Goal: Task Accomplishment & Management: Complete application form

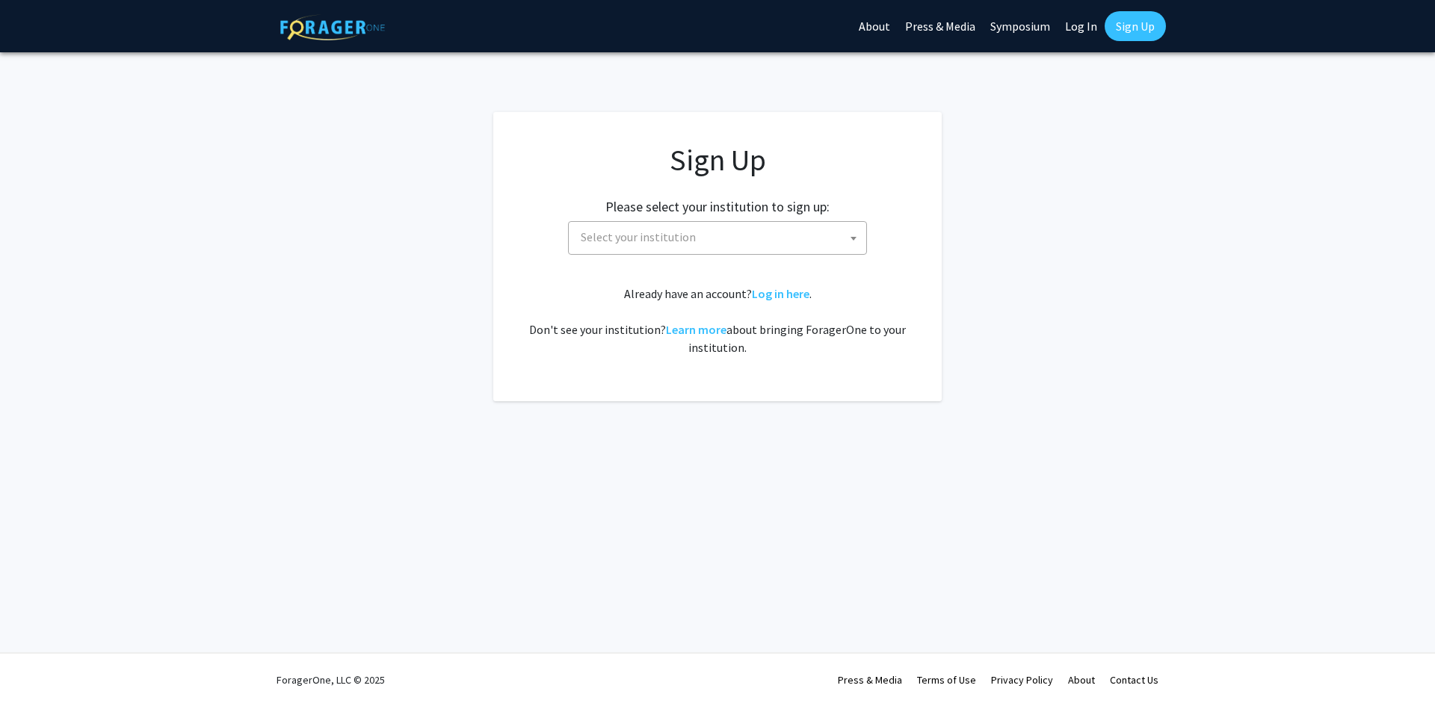
click at [841, 236] on span "Select your institution" at bounding box center [720, 237] width 291 height 31
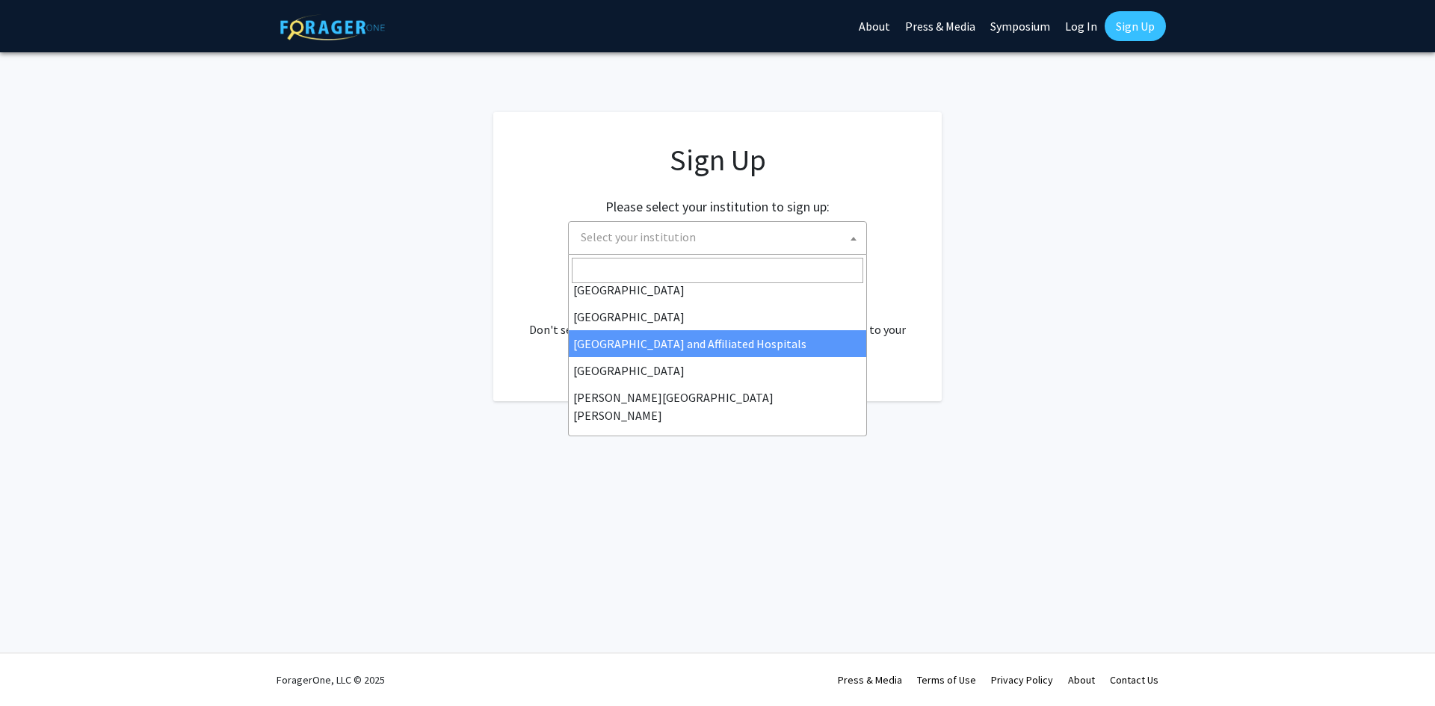
scroll to position [224, 0]
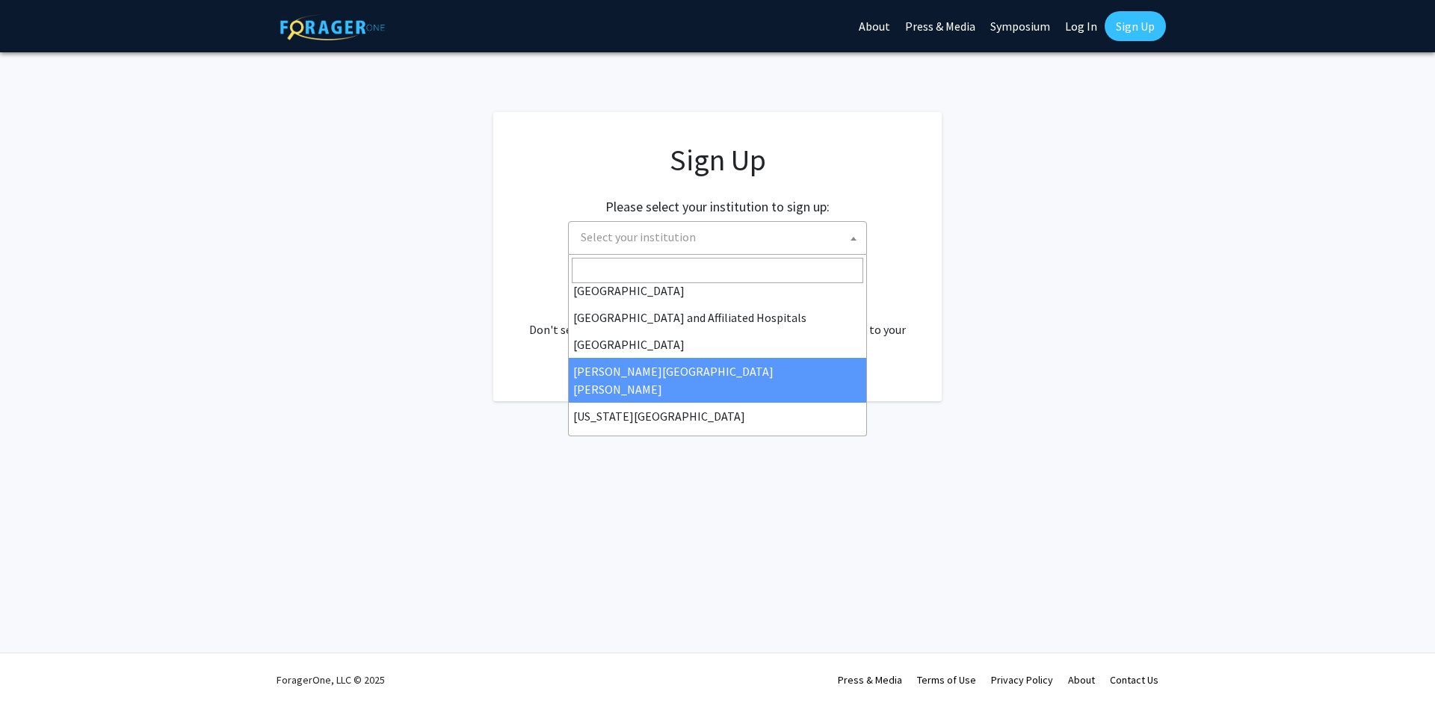
select select "1"
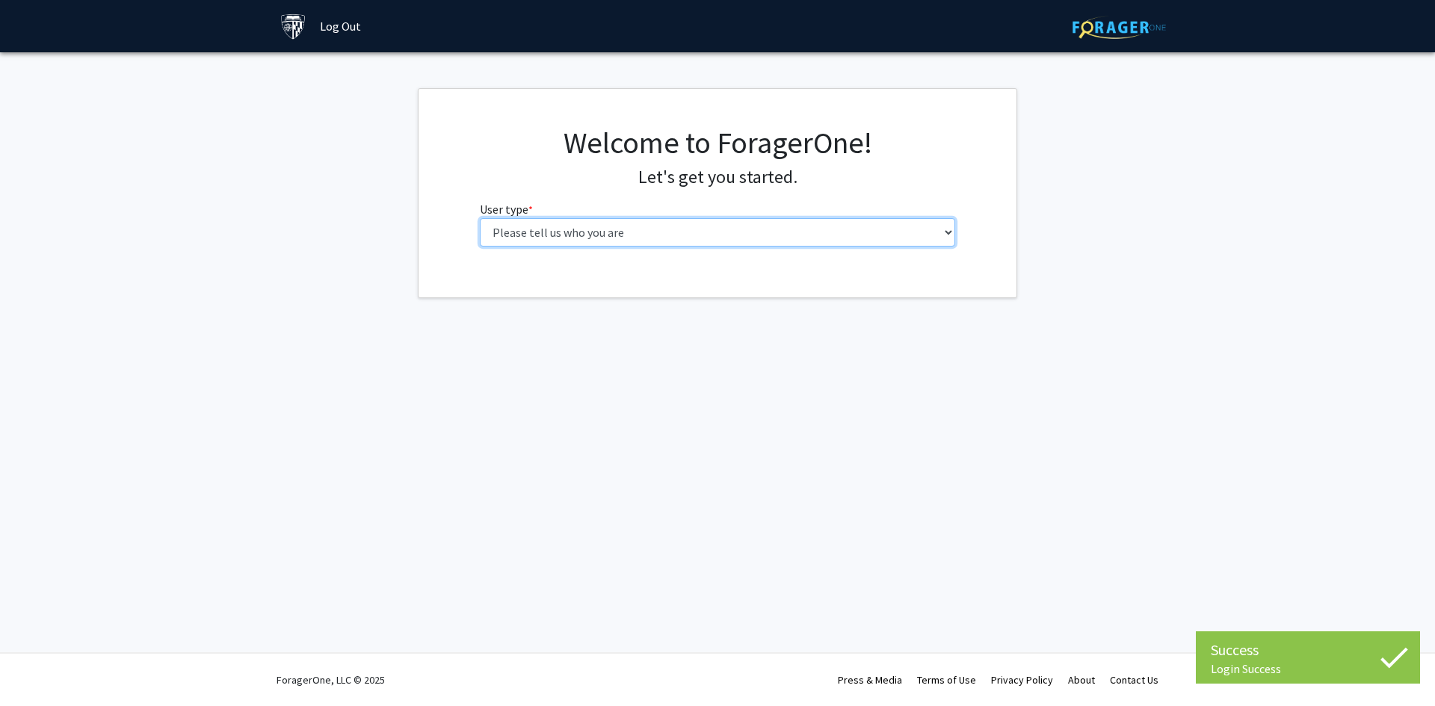
click at [838, 234] on select "Please tell us who you are Undergraduate Student Master's Student Doctoral Cand…" at bounding box center [718, 232] width 476 height 28
select select "1: undergrad"
click at [480, 218] on select "Please tell us who you are Undergraduate Student Master's Student Doctoral Cand…" at bounding box center [718, 232] width 476 height 28
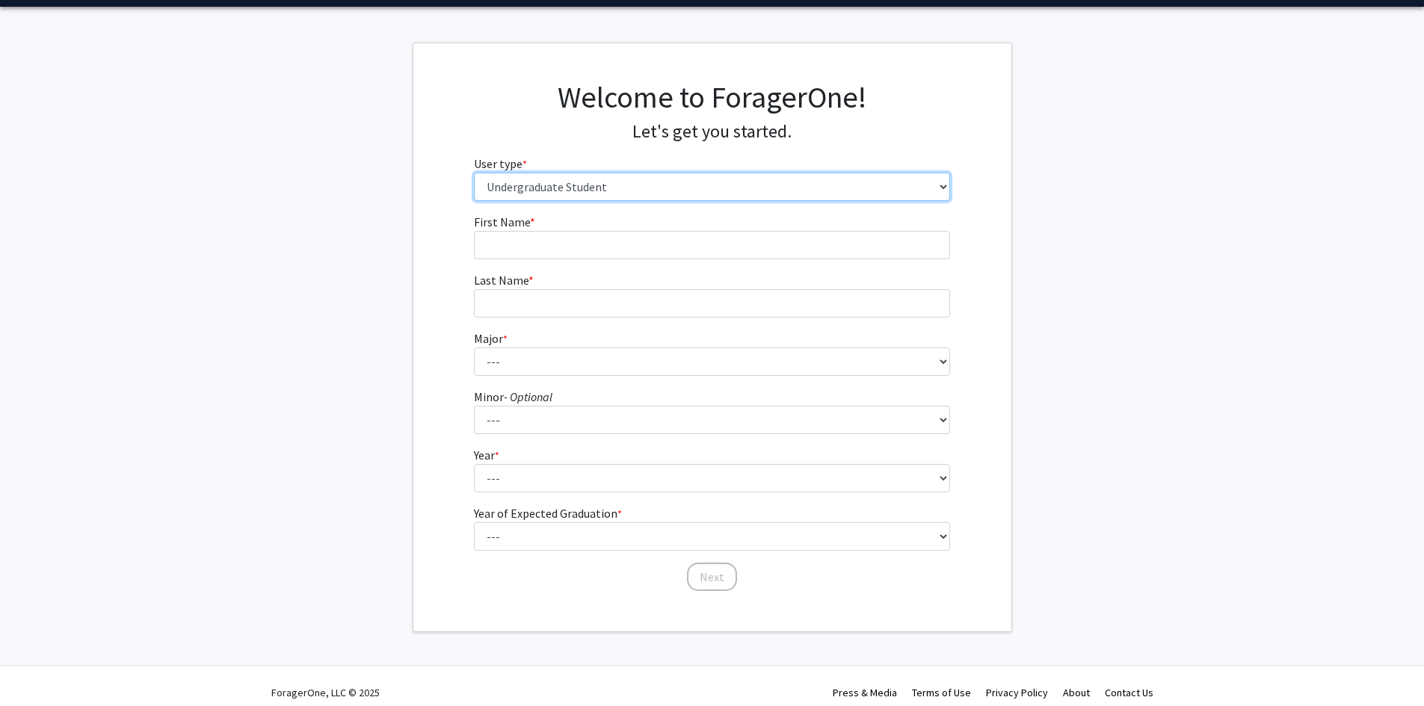
scroll to position [58, 0]
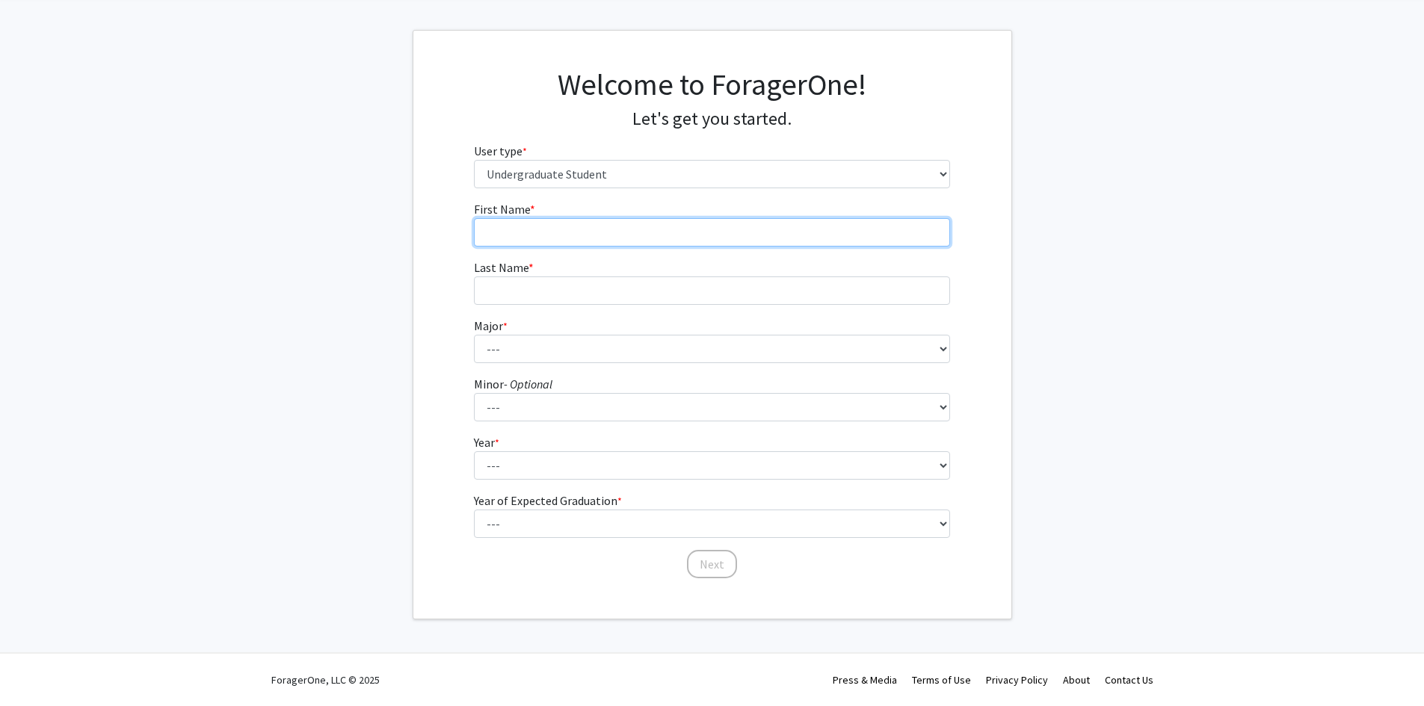
click at [513, 242] on input "First Name * required" at bounding box center [712, 232] width 476 height 28
type input "Aashita"
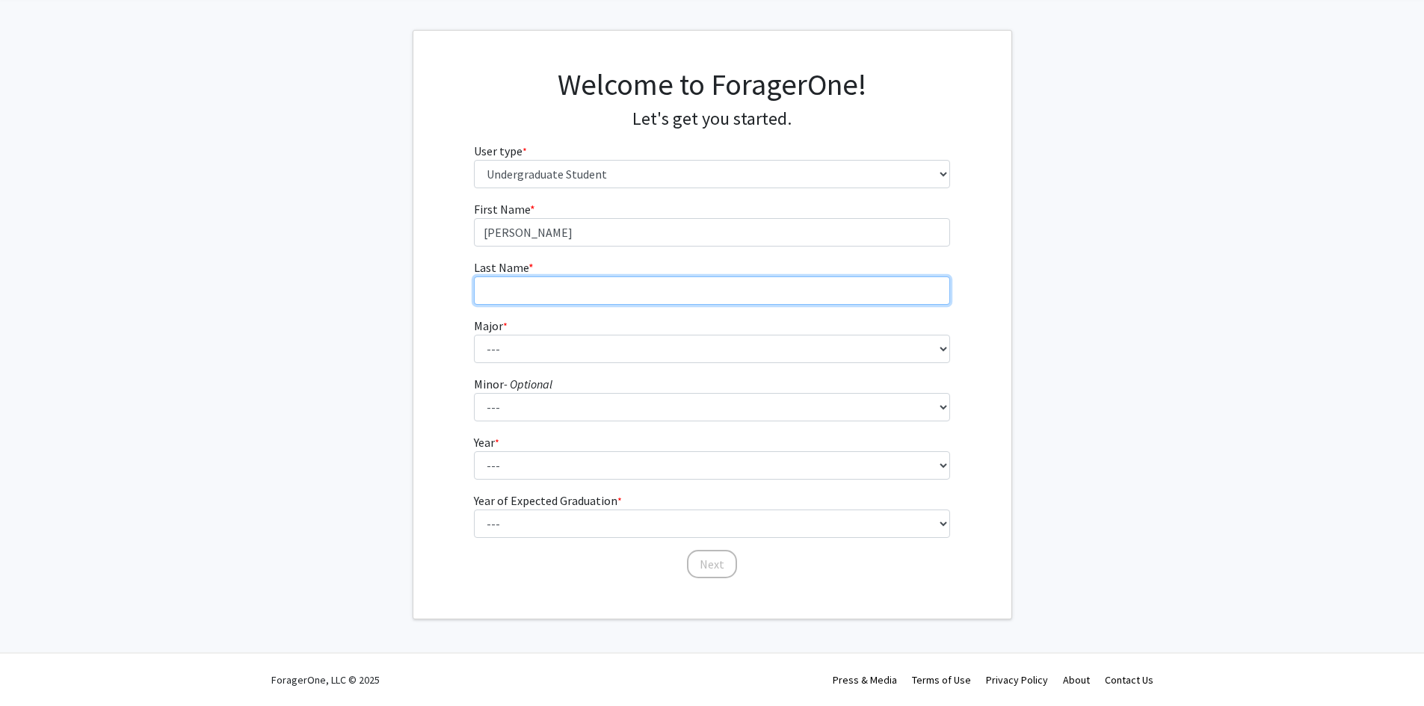
type input "Pant"
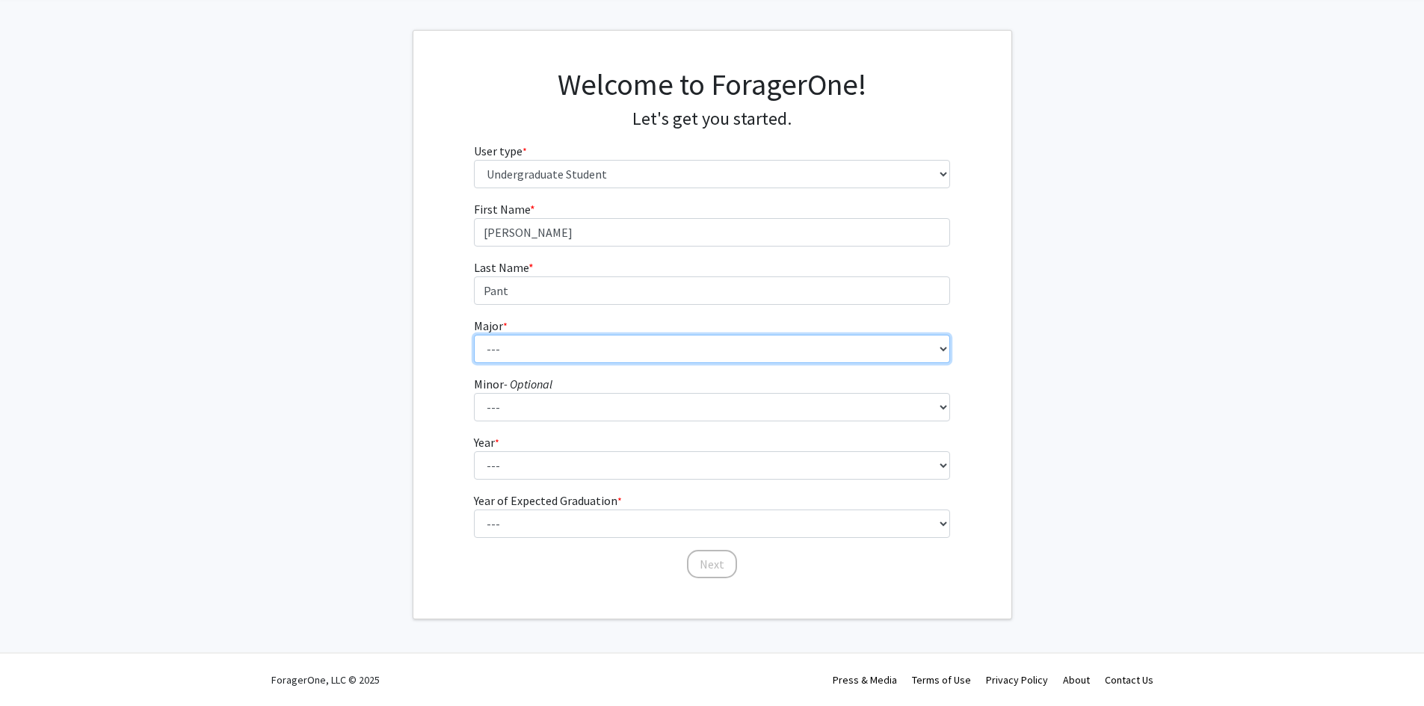
click at [609, 345] on select "--- Africana Studies Anthropology Applied Mathematics & Statistics Archaeology …" at bounding box center [712, 349] width 476 height 28
select select "15: 30"
click at [474, 335] on select "--- Africana Studies Anthropology Applied Mathematics & Statistics Archaeology …" at bounding box center [712, 349] width 476 height 28
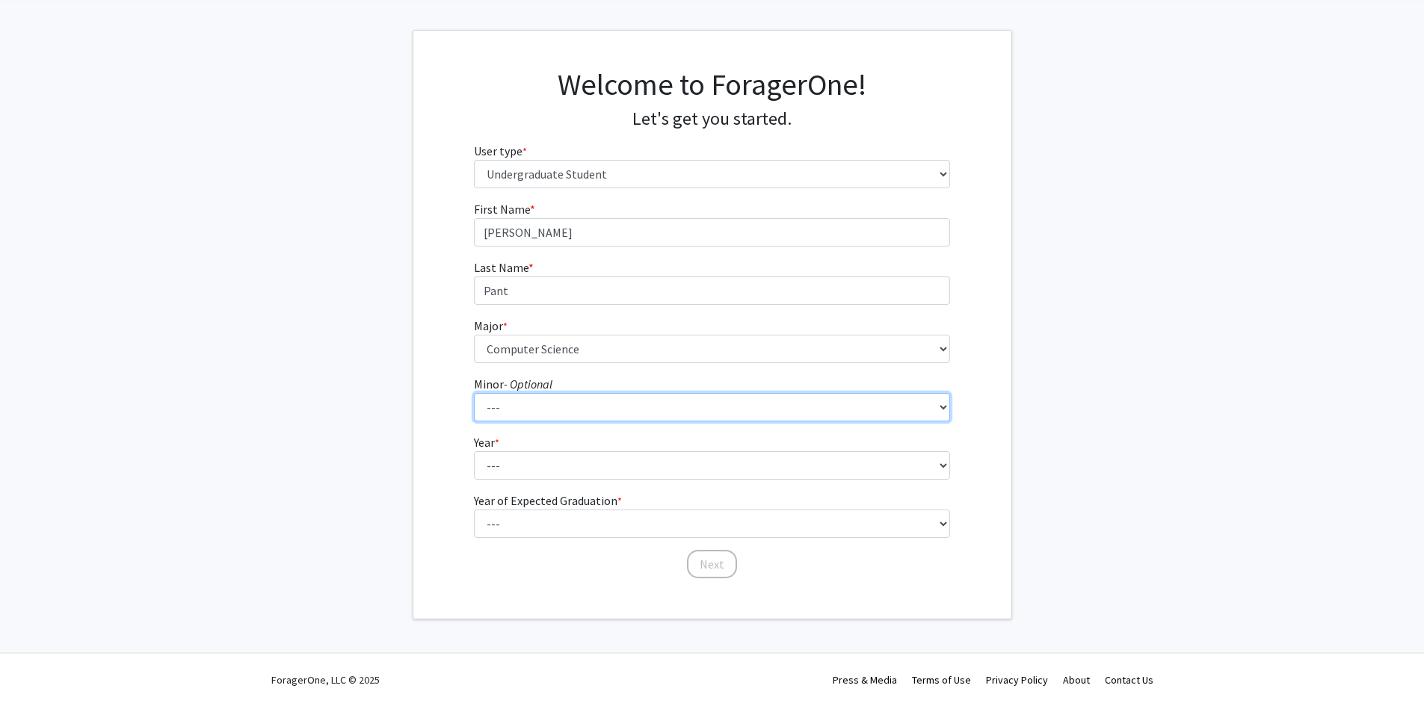
click at [565, 398] on select "--- Accounting and Financial Management Africana Studies Anthropology Applied M…" at bounding box center [712, 407] width 476 height 28
select select "9: 21"
click at [474, 393] on select "--- Accounting and Financial Management Africana Studies Anthropology Applied M…" at bounding box center [712, 407] width 476 height 28
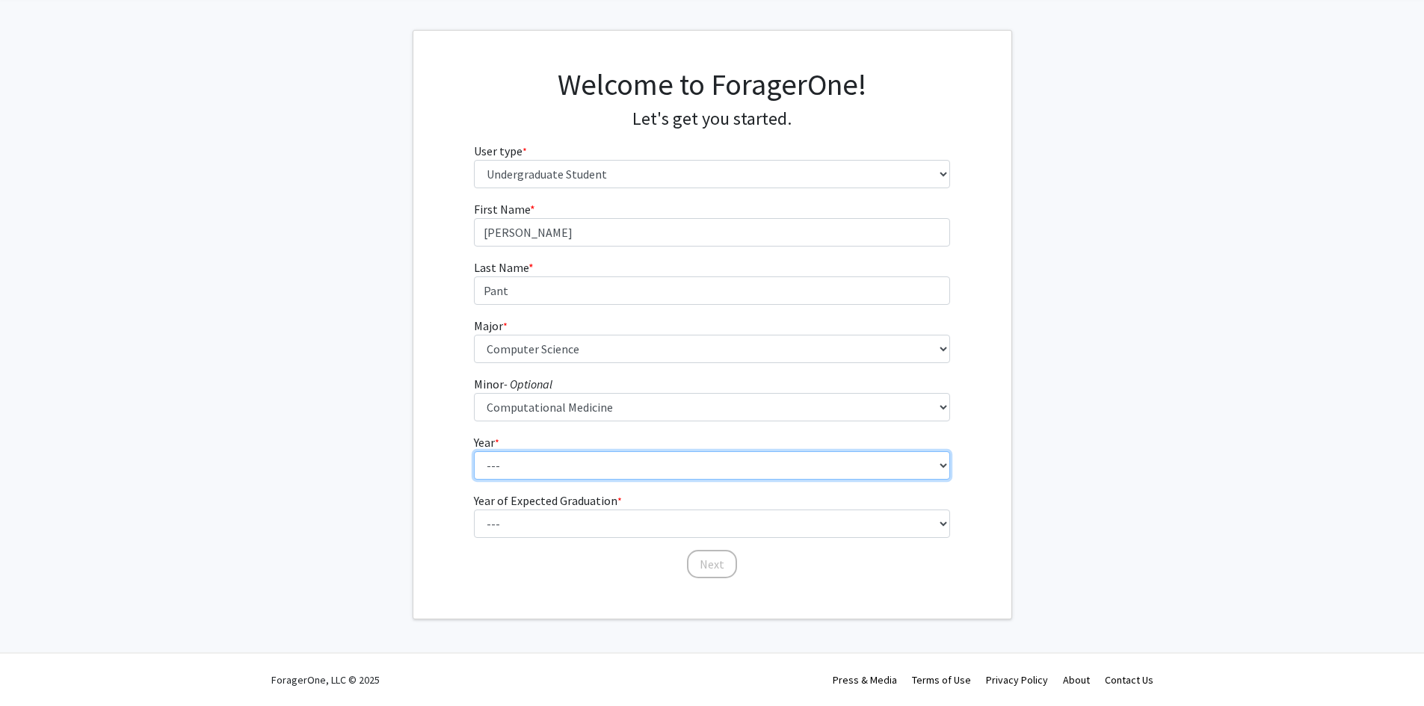
click at [591, 466] on select "--- First-year Sophomore Junior Senior Postbaccalaureate Certificate" at bounding box center [712, 465] width 476 height 28
select select "1: first-year"
click at [474, 451] on select "--- First-year Sophomore Junior Senior Postbaccalaureate Certificate" at bounding box center [712, 465] width 476 height 28
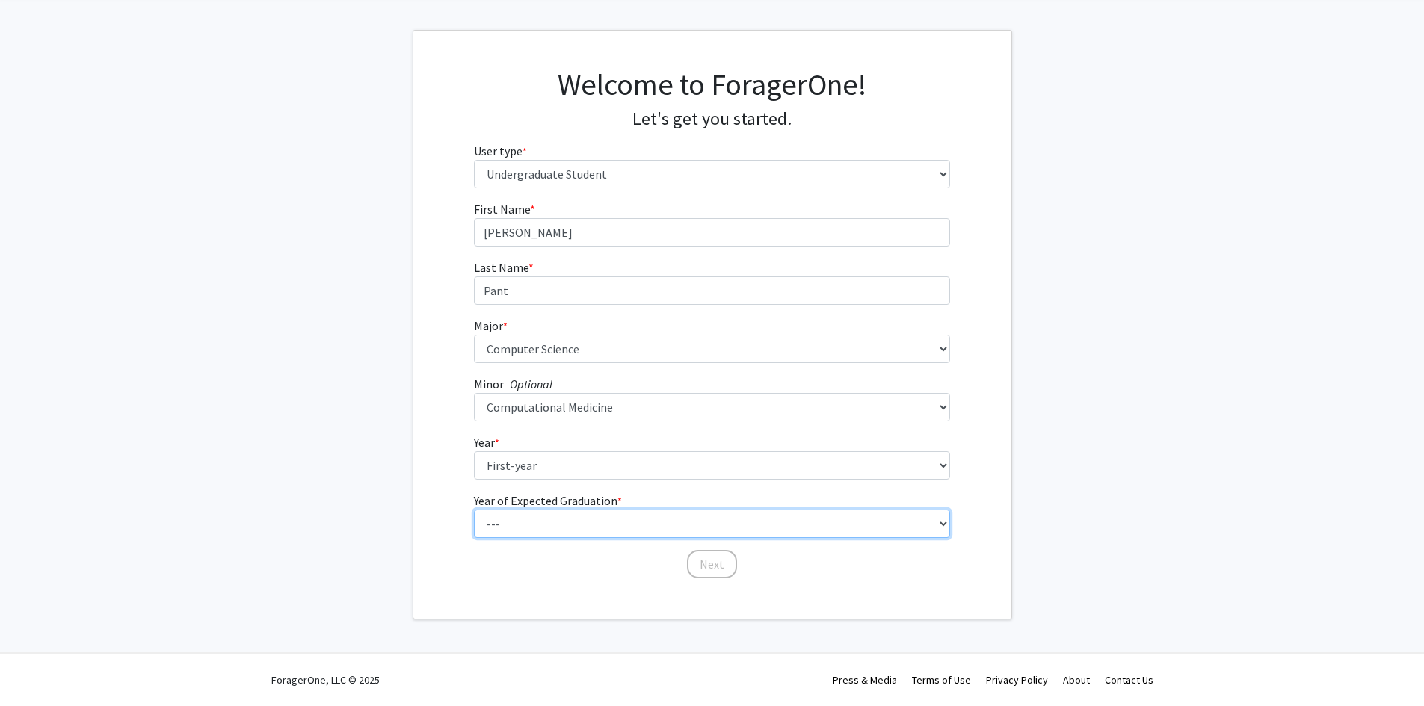
click at [594, 521] on select "--- 2025 2026 2027 2028 2029 2030 2031 2032 2033 2034" at bounding box center [712, 524] width 476 height 28
select select "5: 2029"
click at [474, 510] on select "--- 2025 2026 2027 2028 2029 2030 2031 2032 2033 2034" at bounding box center [712, 524] width 476 height 28
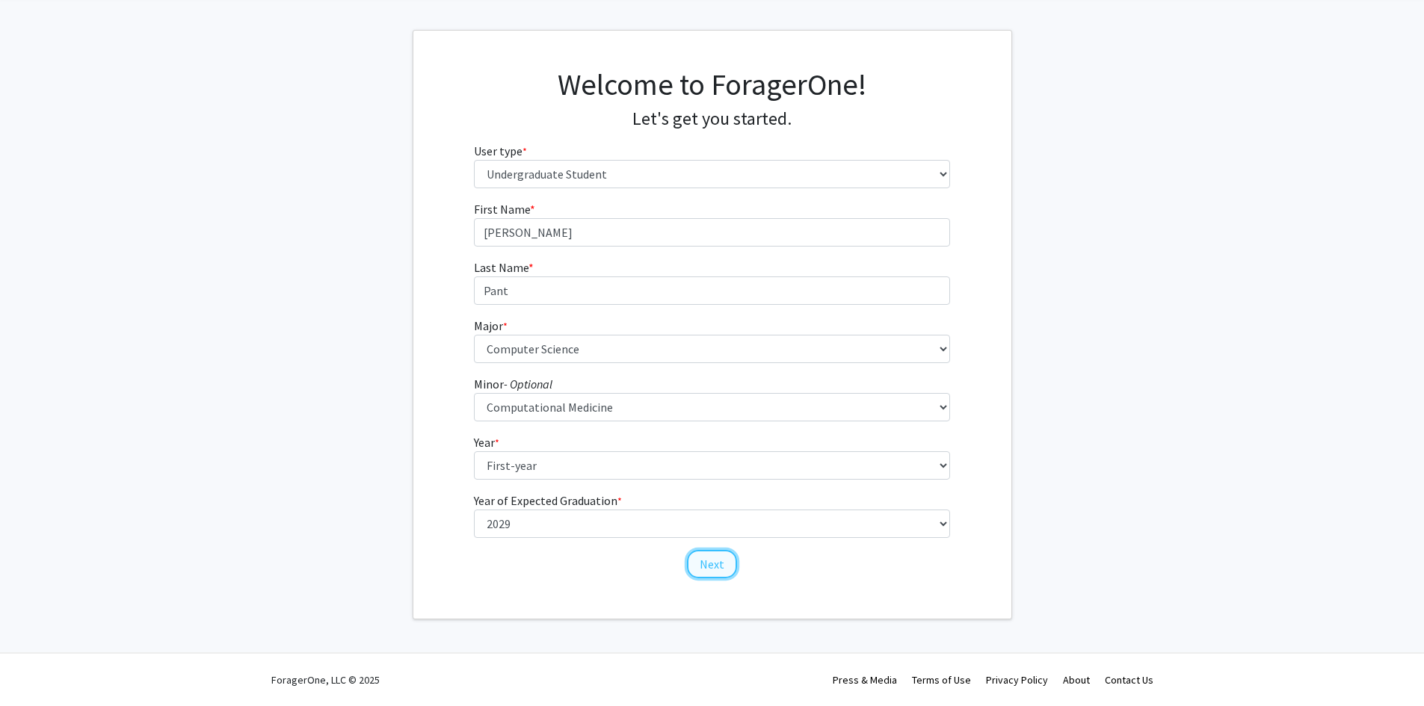
click at [711, 564] on button "Next" at bounding box center [712, 564] width 50 height 28
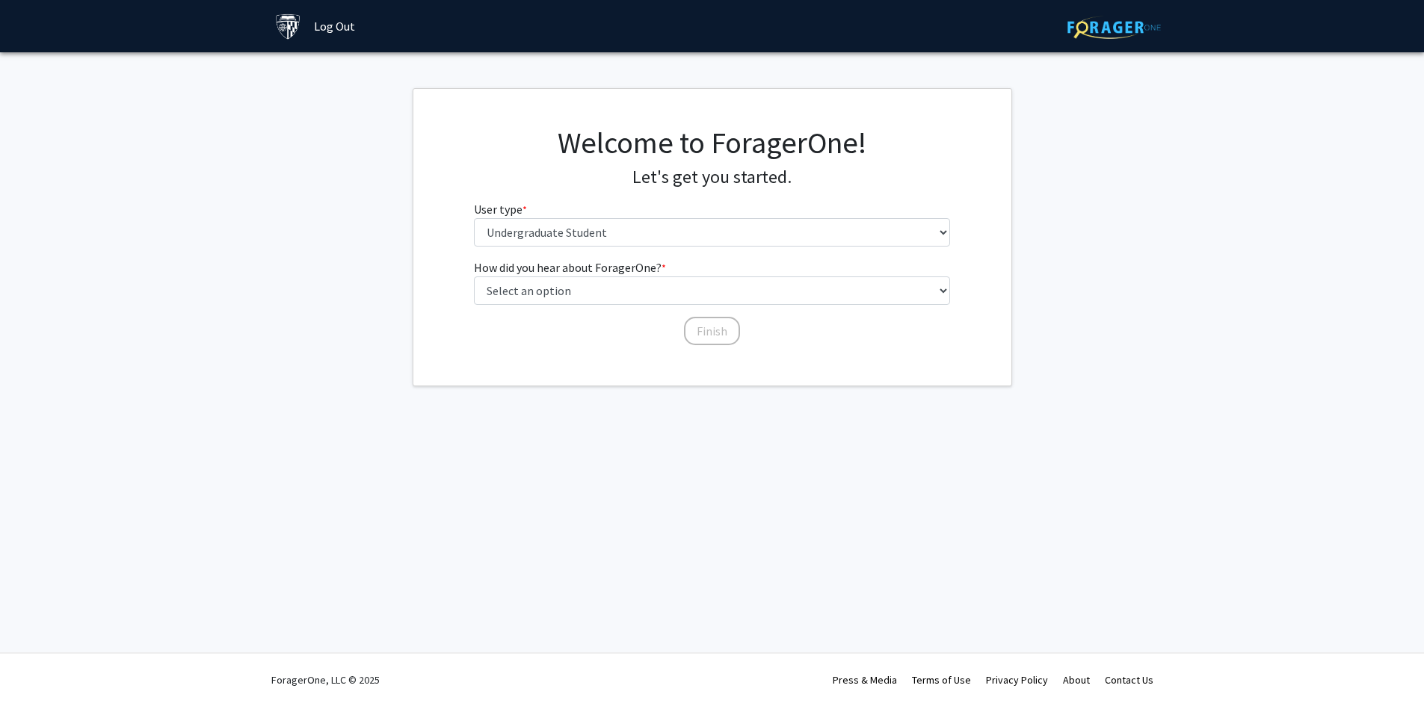
scroll to position [0, 0]
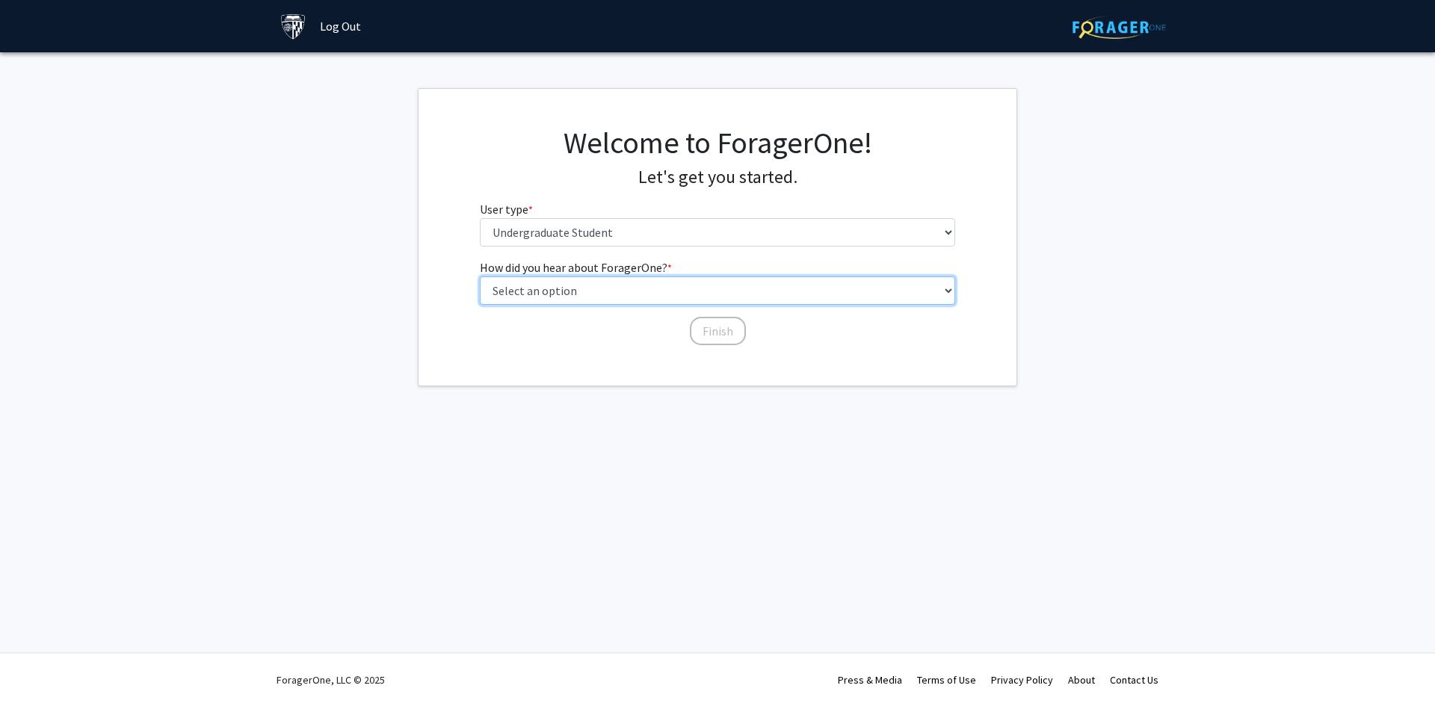
click at [710, 294] on select "Select an option Peer/student recommendation Faculty/staff recommendation Unive…" at bounding box center [718, 291] width 476 height 28
select select "3: university_website"
click at [480, 277] on select "Select an option Peer/student recommendation Faculty/staff recommendation Unive…" at bounding box center [718, 291] width 476 height 28
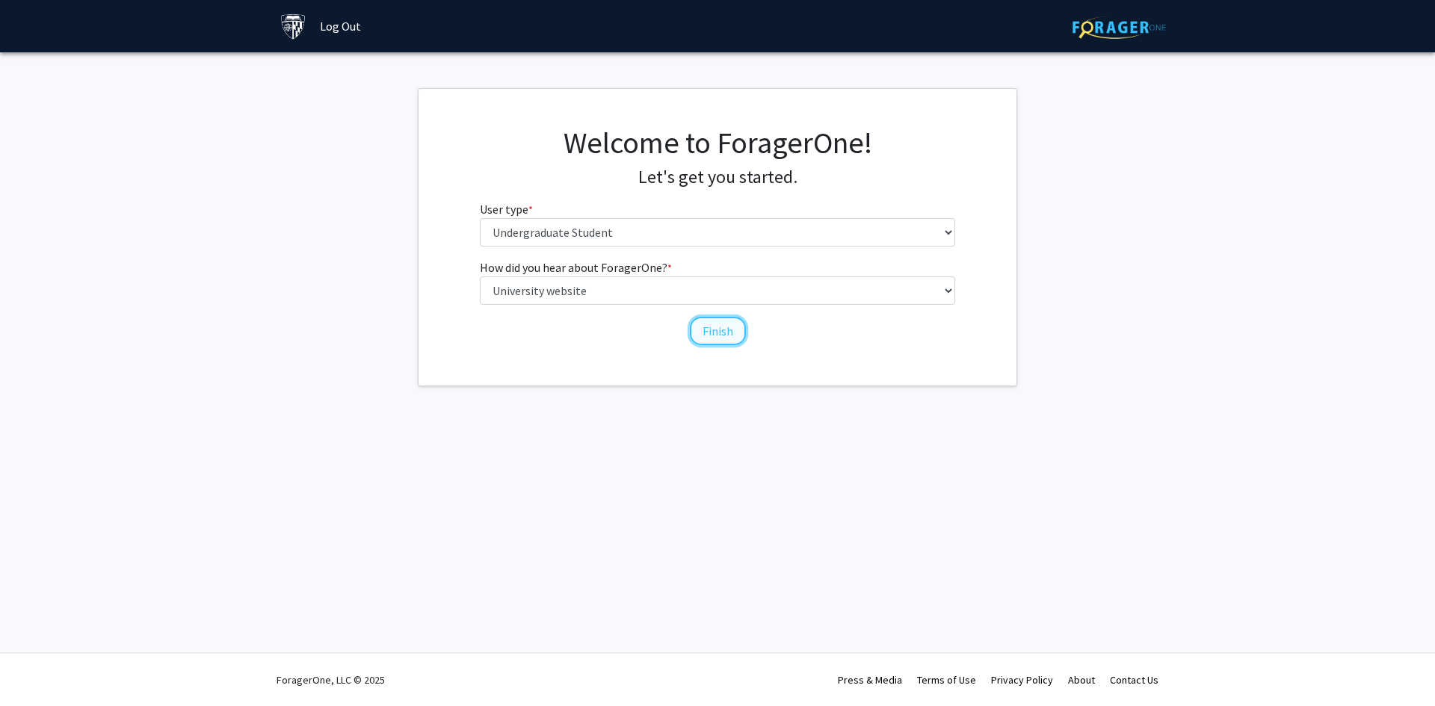
click at [724, 334] on button "Finish" at bounding box center [718, 331] width 56 height 28
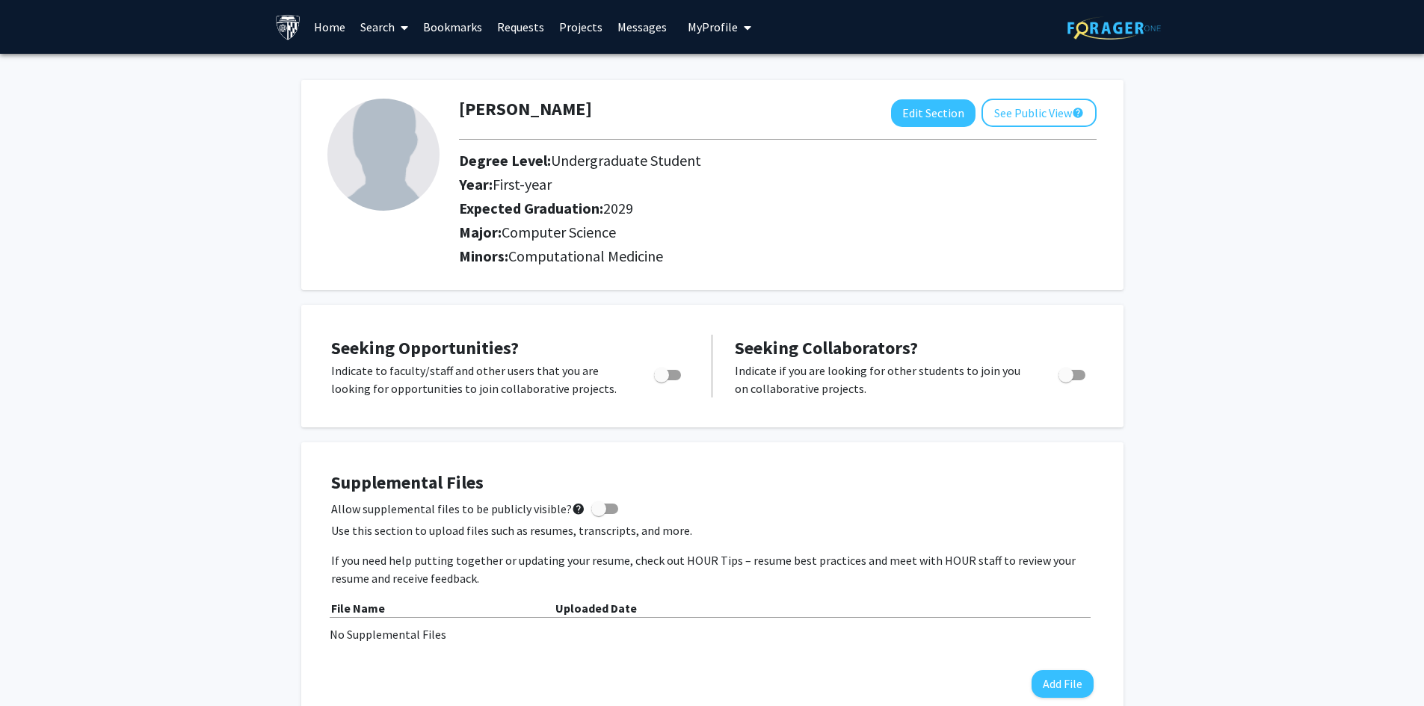
click at [678, 373] on span "Toggle" at bounding box center [667, 375] width 27 height 10
click at [661, 380] on input "Are you actively seeking opportunities?" at bounding box center [661, 380] width 1 height 1
checkbox input "true"
click at [1080, 374] on span "Toggle" at bounding box center [1071, 375] width 27 height 10
click at [1066, 380] on input "Would you like to receive other student requests to work with you?" at bounding box center [1065, 380] width 1 height 1
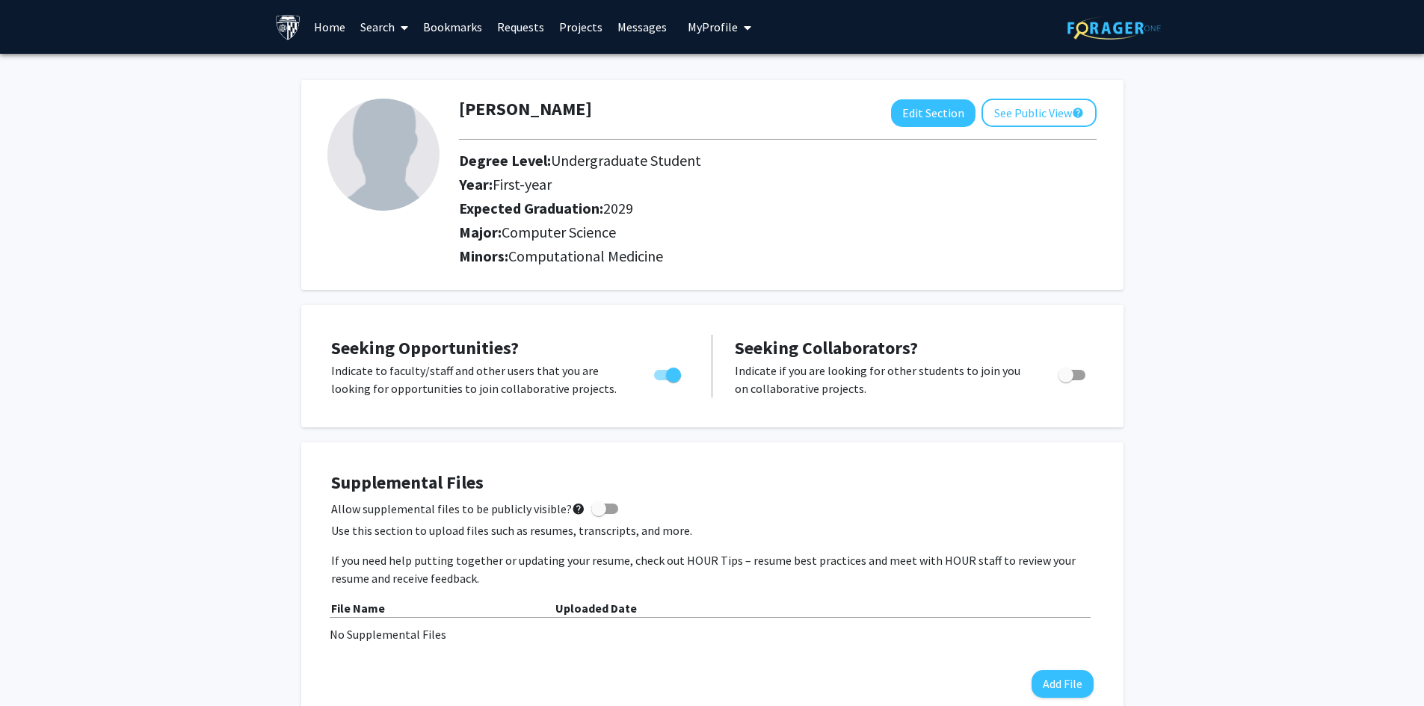
checkbox input "true"
click at [1060, 114] on button "See Public View help" at bounding box center [1038, 113] width 115 height 28
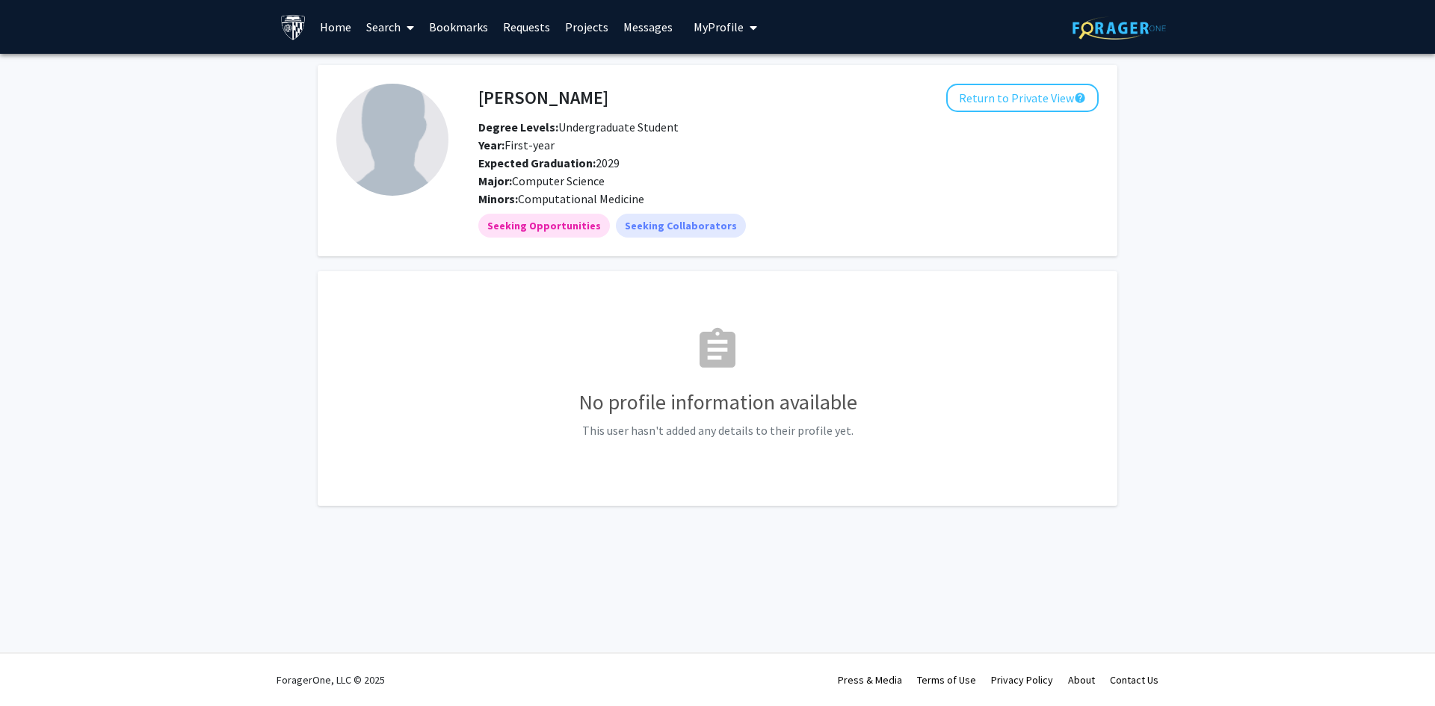
click at [333, 29] on link "Home" at bounding box center [335, 27] width 46 height 52
